Goal: Complete application form

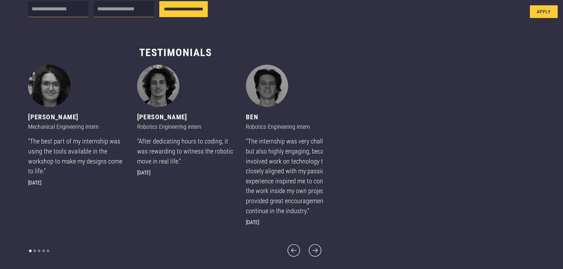
scroll to position [356, 0]
click at [307, 249] on icon "next slide" at bounding box center [315, 251] width 16 height 16
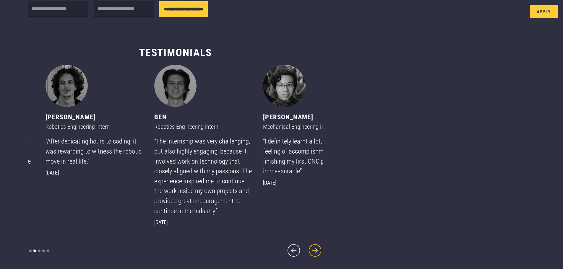
click at [307, 250] on icon "next slide" at bounding box center [315, 251] width 16 height 16
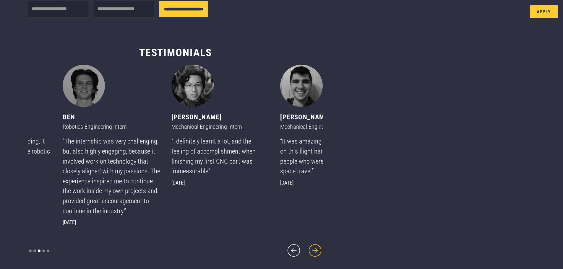
click at [307, 250] on icon "next slide" at bounding box center [315, 251] width 16 height 16
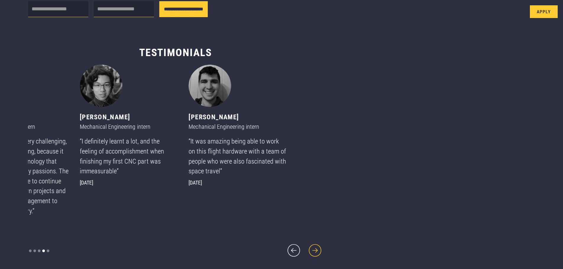
click at [307, 250] on icon "next slide" at bounding box center [315, 251] width 16 height 16
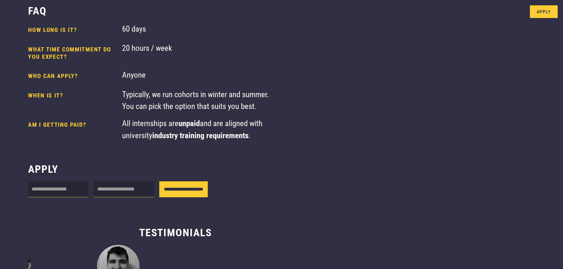
scroll to position [148, 0]
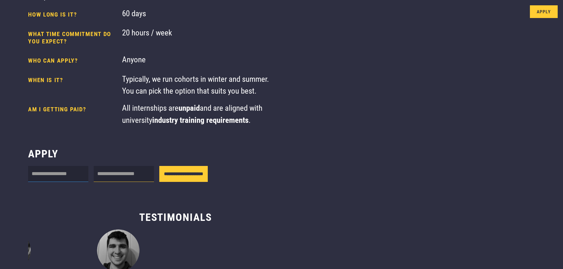
click at [72, 182] on input "Internship form" at bounding box center [58, 174] width 60 height 16
type input "*********"
click at [120, 182] on input "Internship form" at bounding box center [124, 174] width 60 height 16
type input "**********"
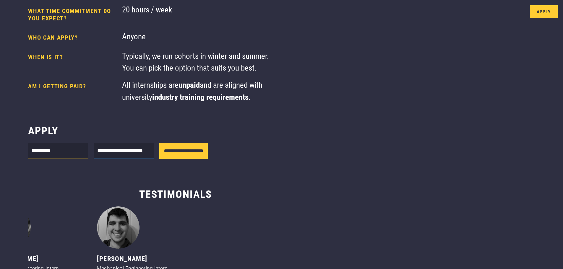
scroll to position [207, 0]
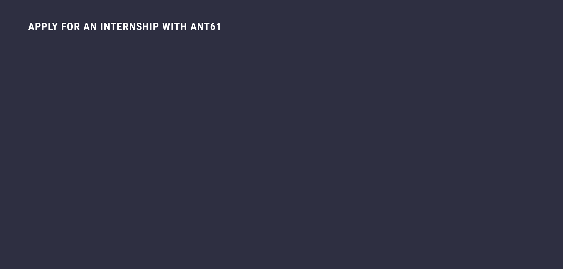
scroll to position [26, 0]
